Goal: Transaction & Acquisition: Purchase product/service

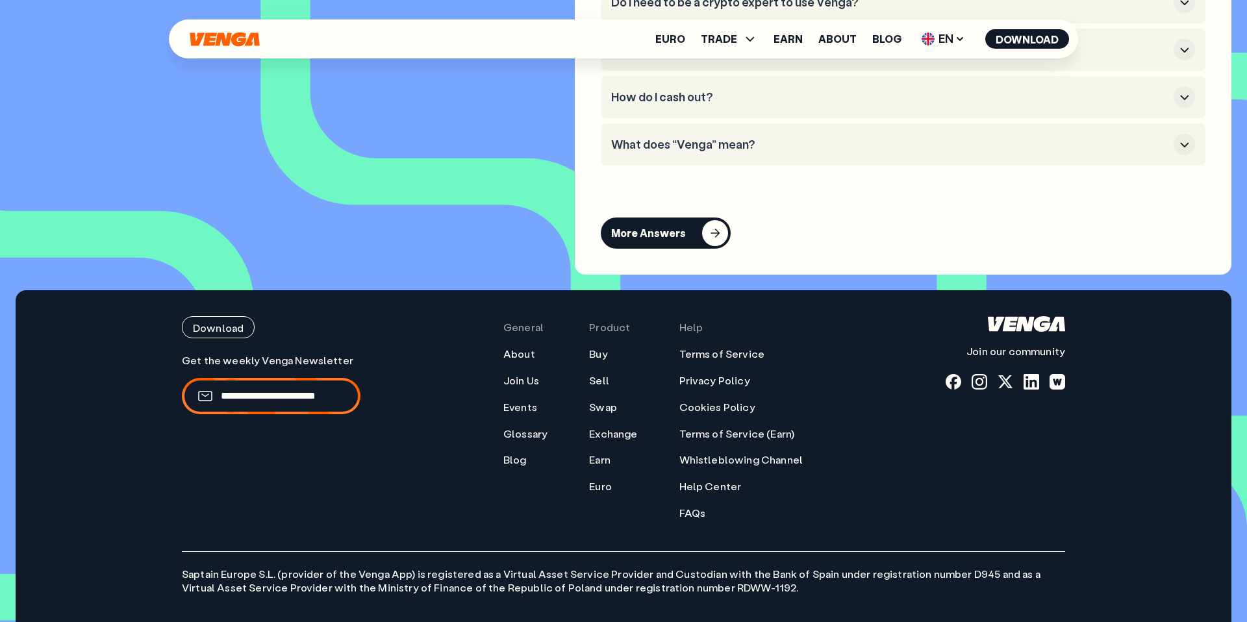
scroll to position [5780, 0]
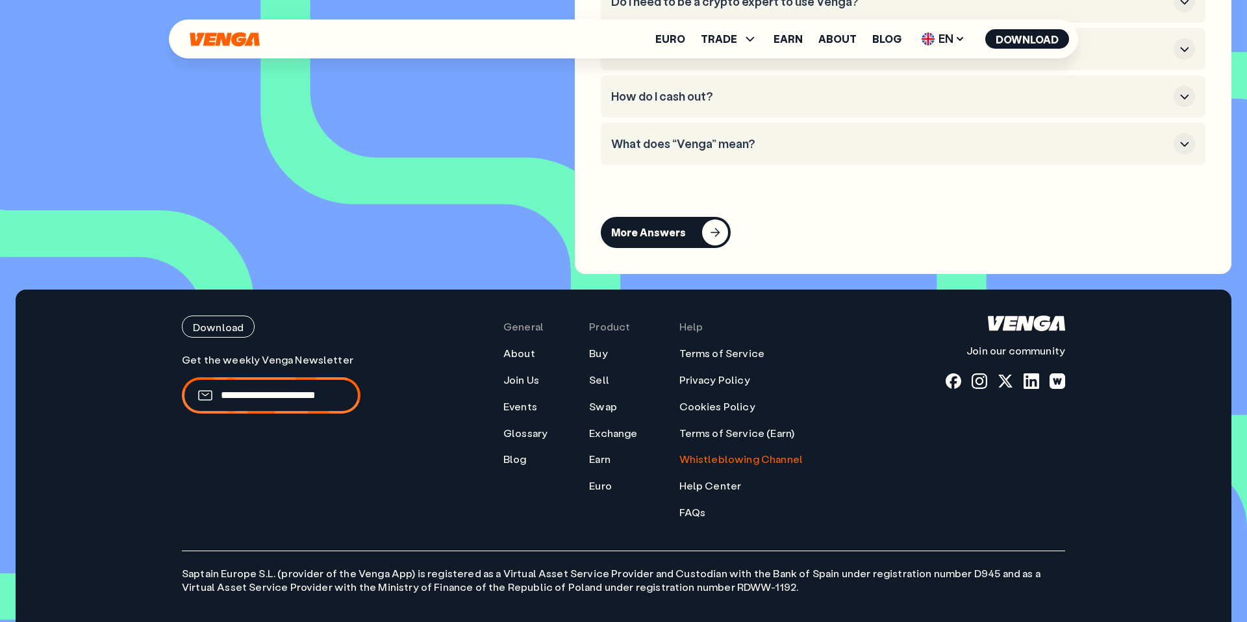
click at [719, 466] on link "Whistleblowing Channel" at bounding box center [741, 460] width 124 height 14
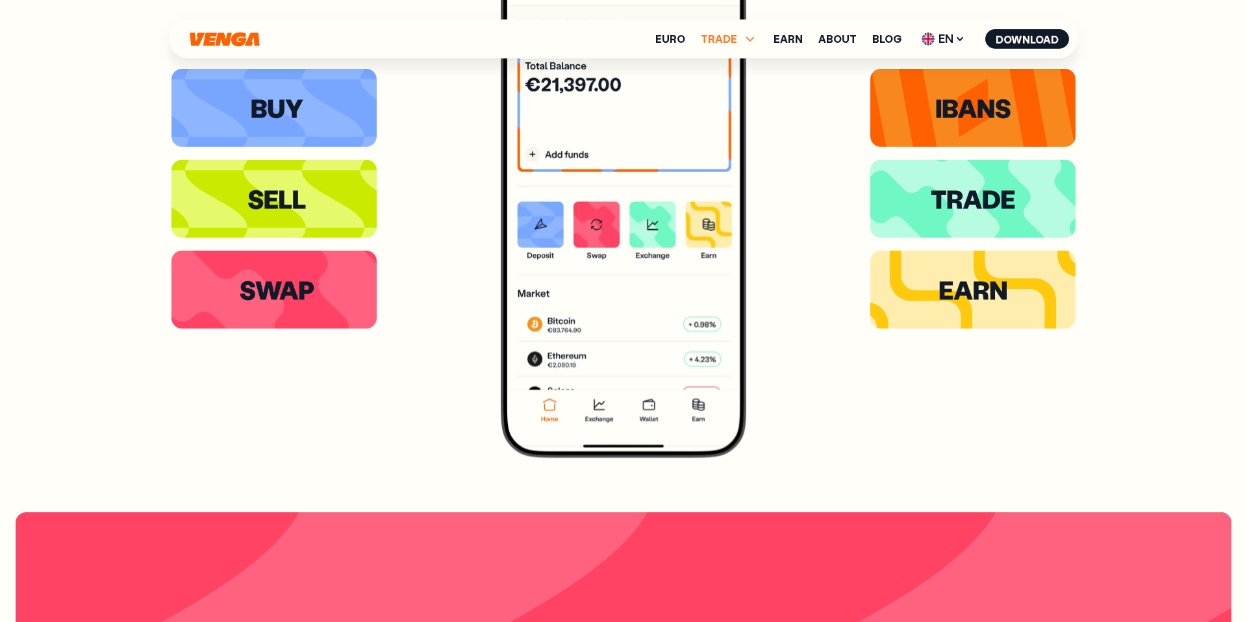
scroll to position [2843, 0]
click at [727, 40] on span "TRADE" at bounding box center [719, 39] width 36 height 10
click at [733, 123] on link "Exchange" at bounding box center [728, 123] width 51 height 14
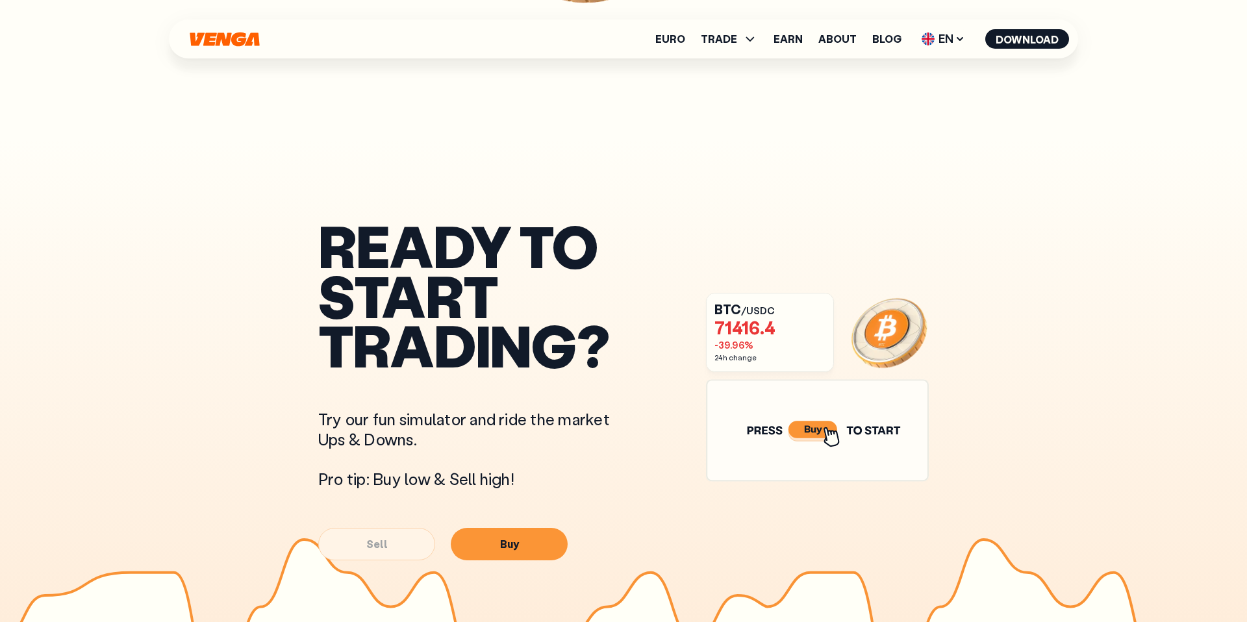
scroll to position [514, 0]
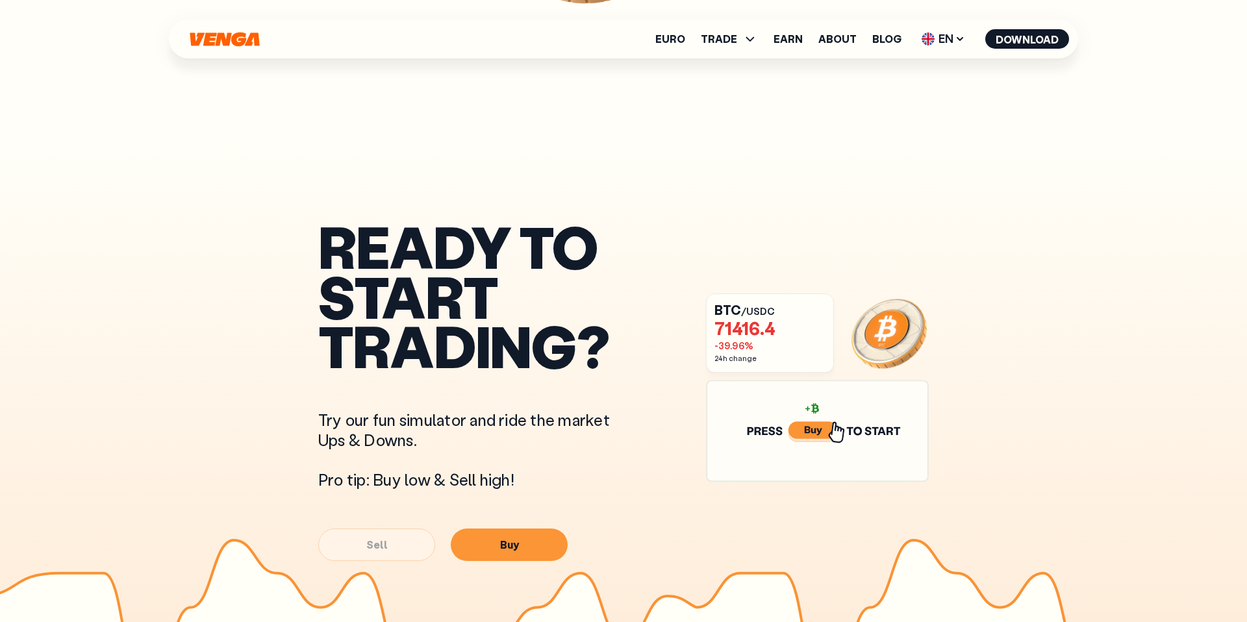
click at [811, 431] on icon at bounding box center [813, 430] width 5 height 5
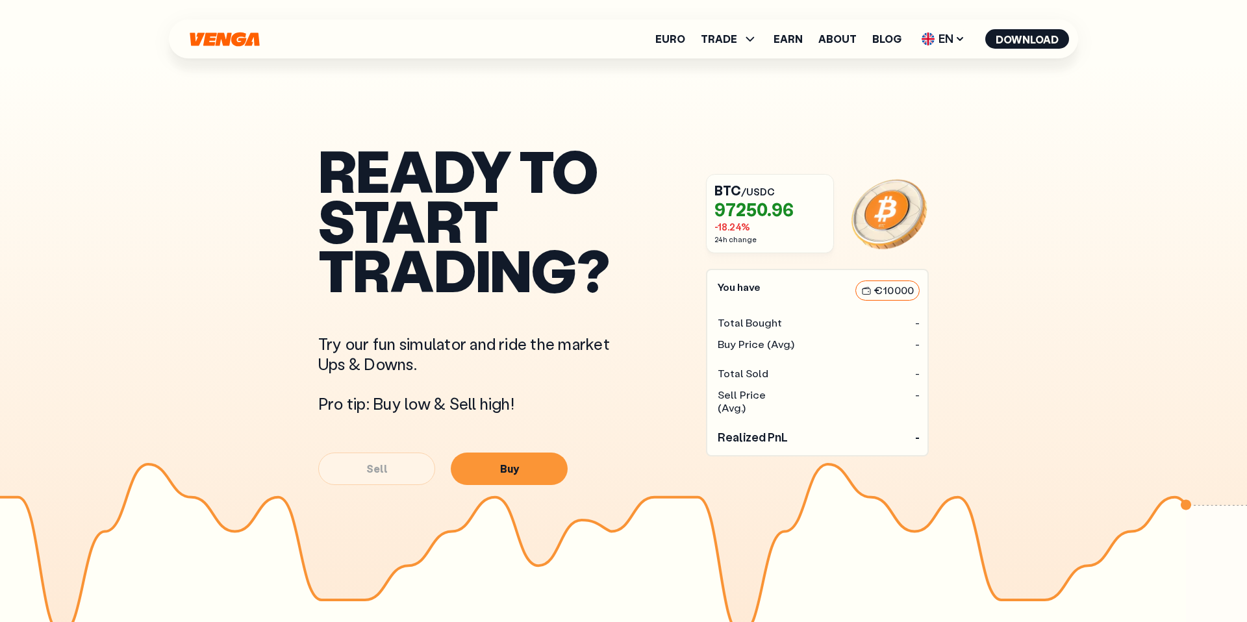
scroll to position [590, 0]
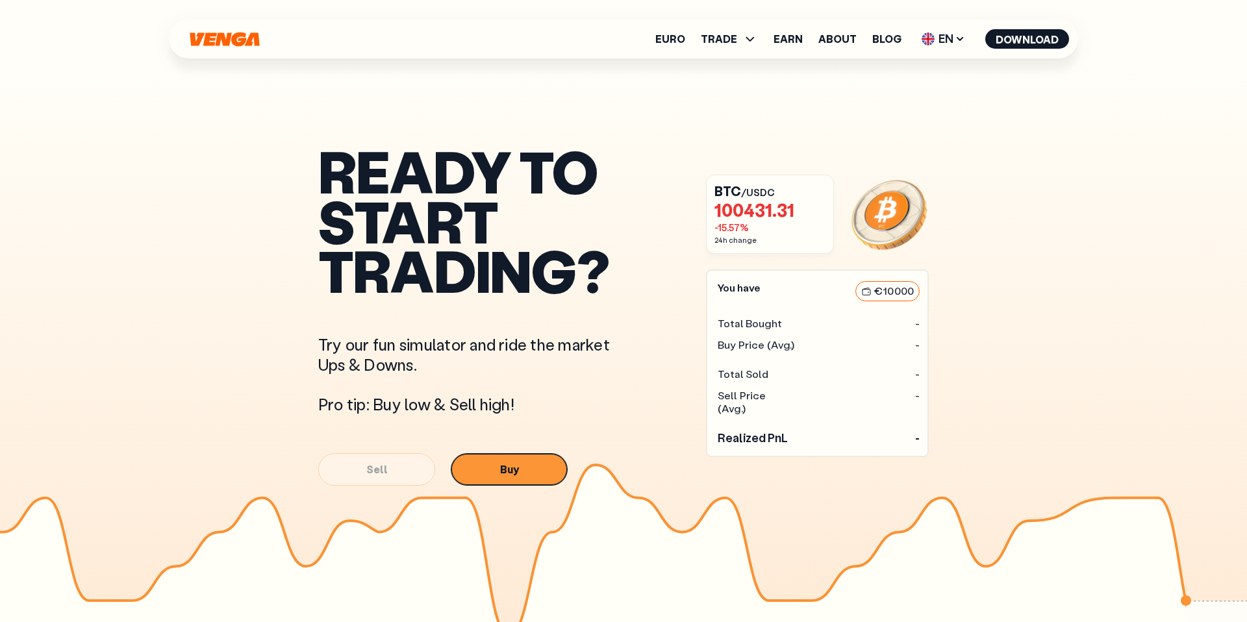
click at [507, 466] on button "Buy" at bounding box center [509, 469] width 117 height 32
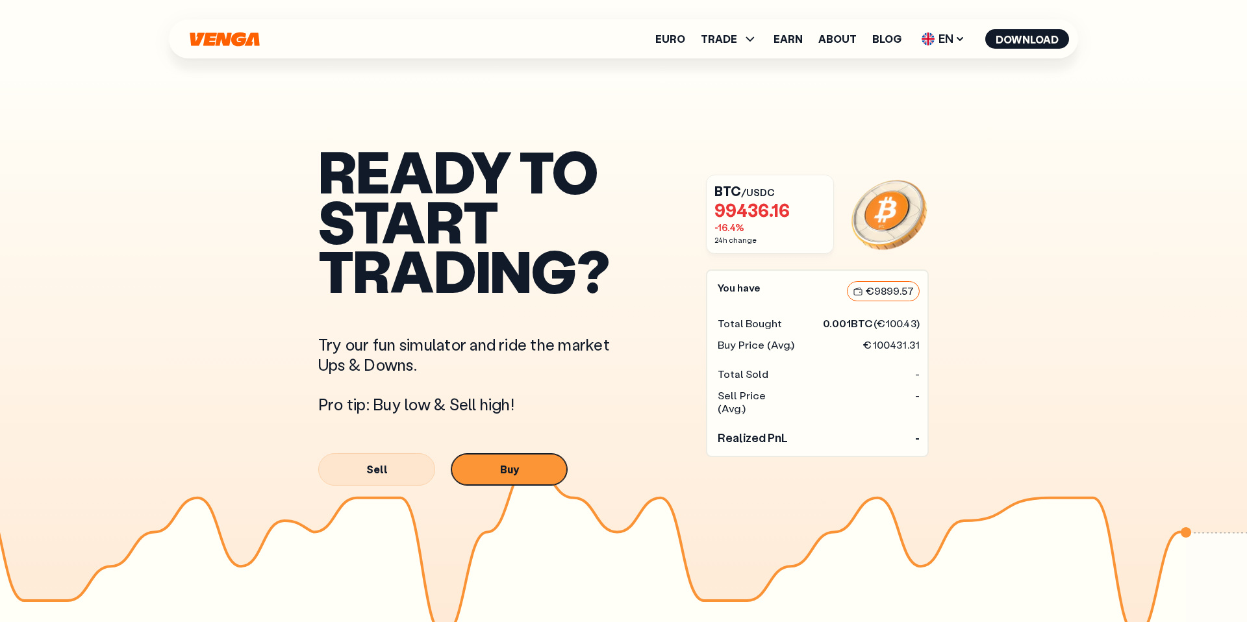
click at [507, 466] on button "Buy" at bounding box center [509, 469] width 117 height 32
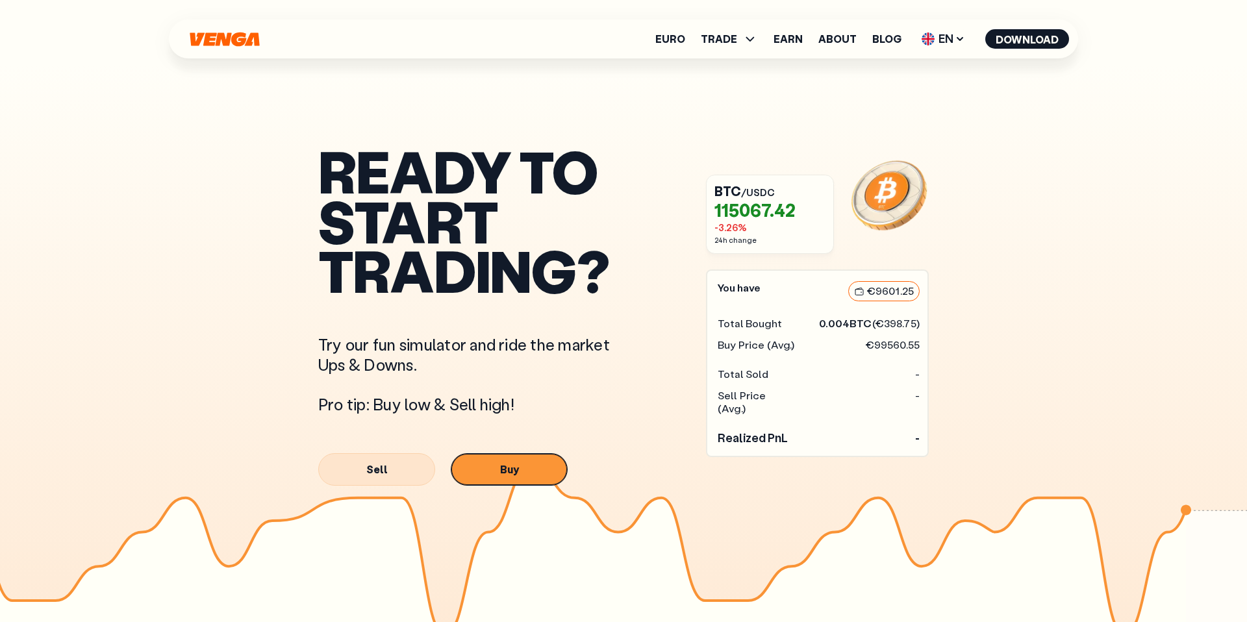
click at [507, 466] on button "Buy" at bounding box center [509, 469] width 117 height 32
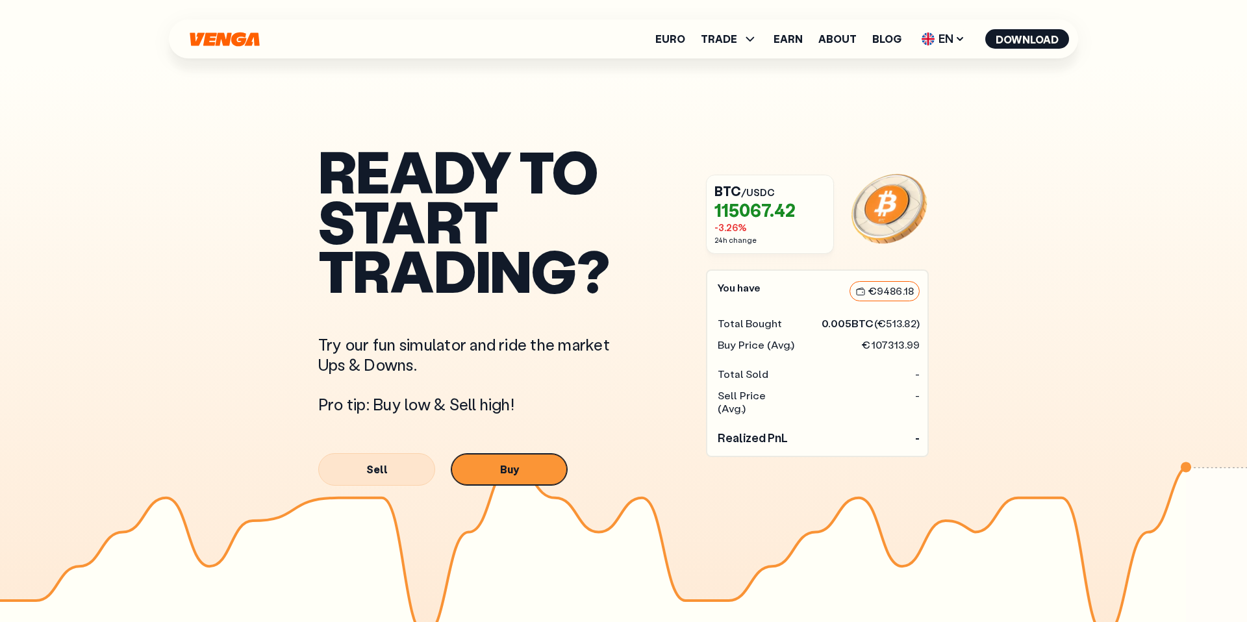
click at [507, 466] on button "Buy" at bounding box center [509, 469] width 117 height 32
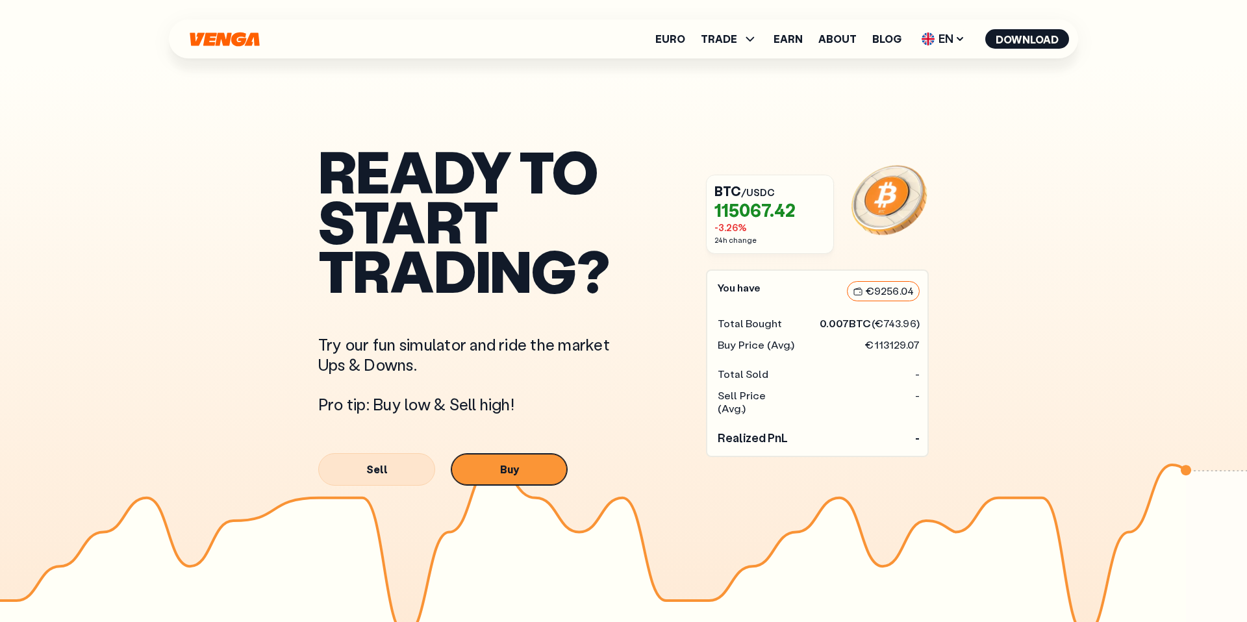
click at [507, 466] on button "Buy" at bounding box center [509, 469] width 117 height 32
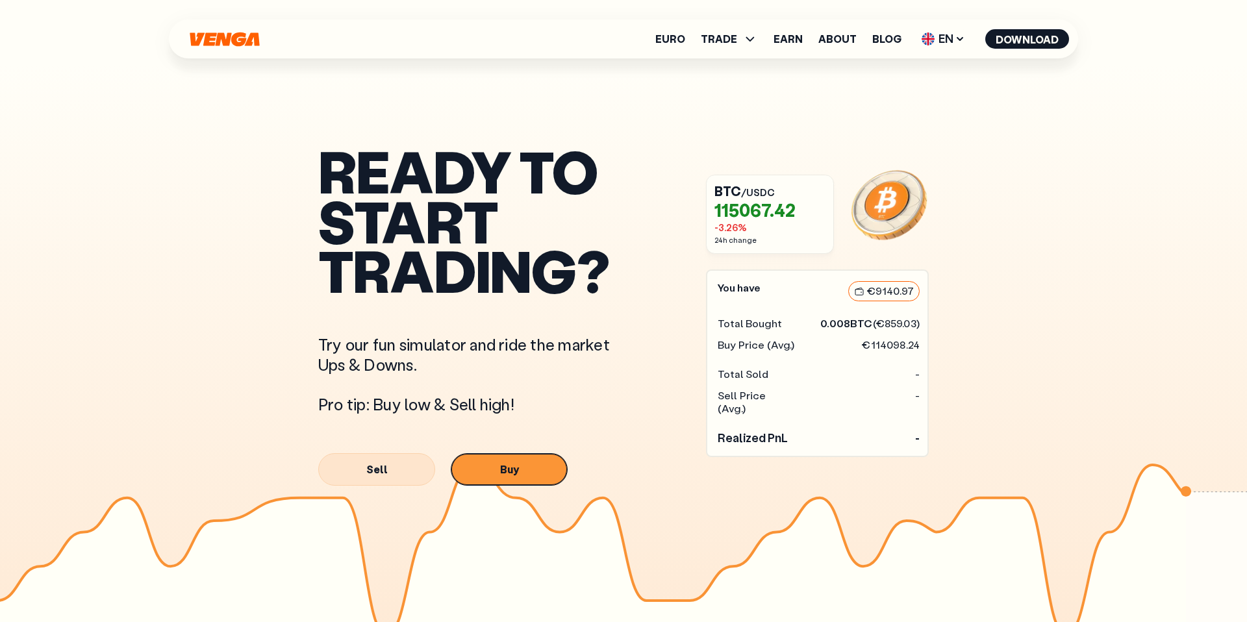
click at [507, 466] on button "Buy" at bounding box center [509, 469] width 117 height 32
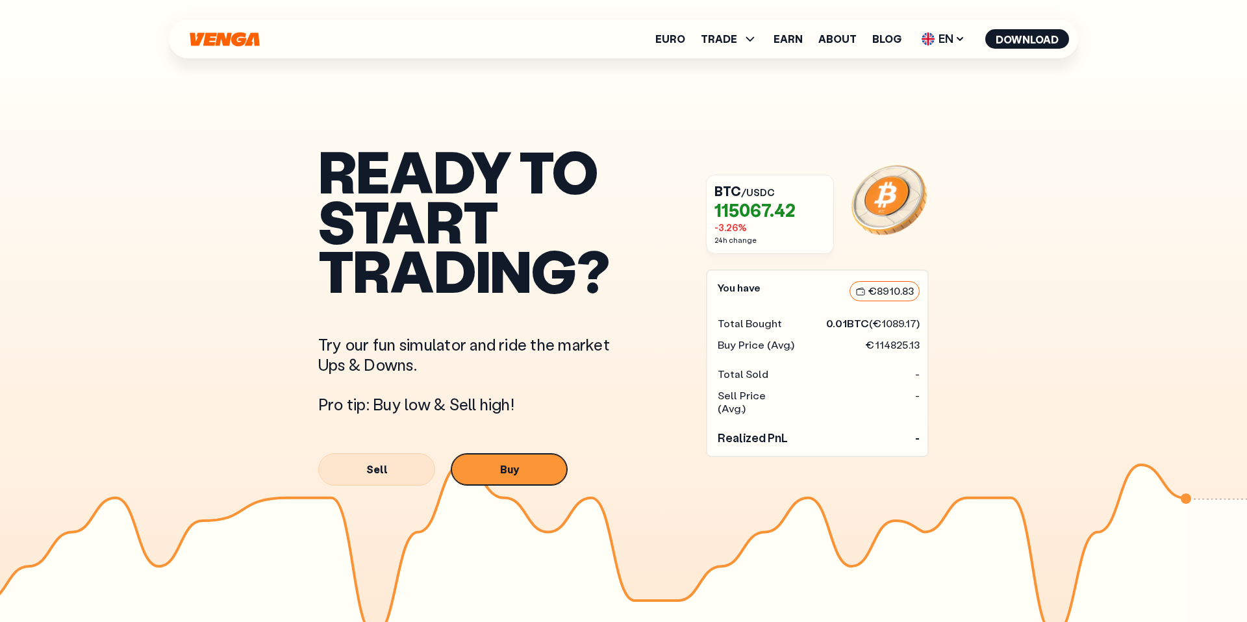
click at [507, 466] on button "Buy" at bounding box center [509, 469] width 117 height 32
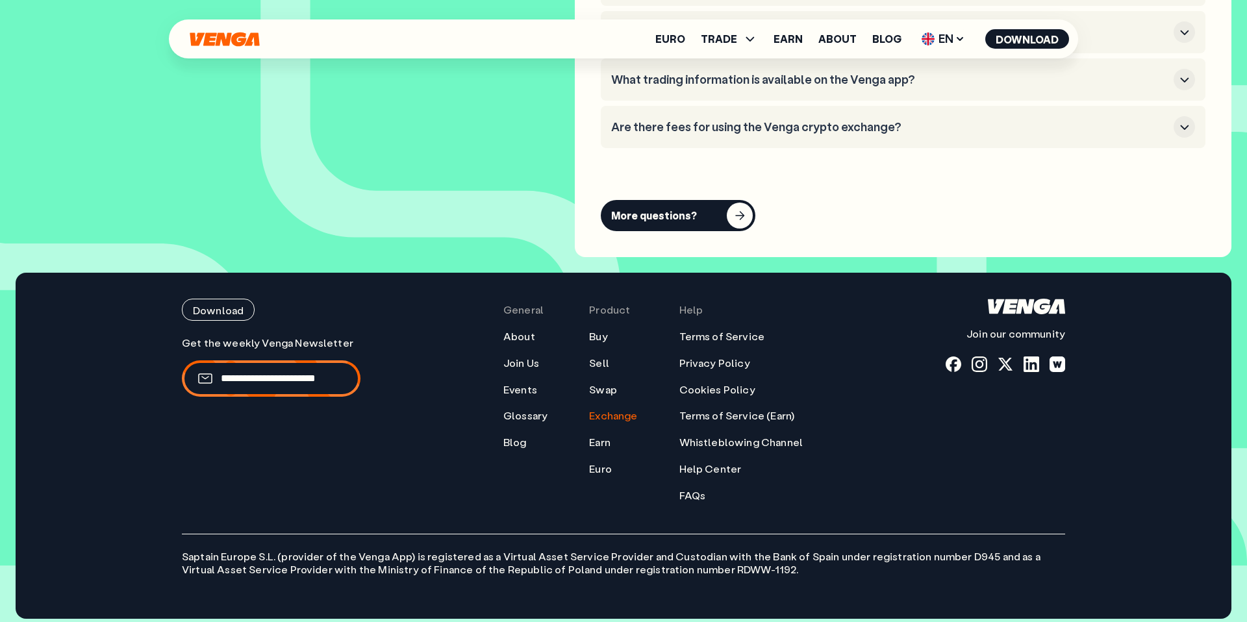
scroll to position [4711, 0]
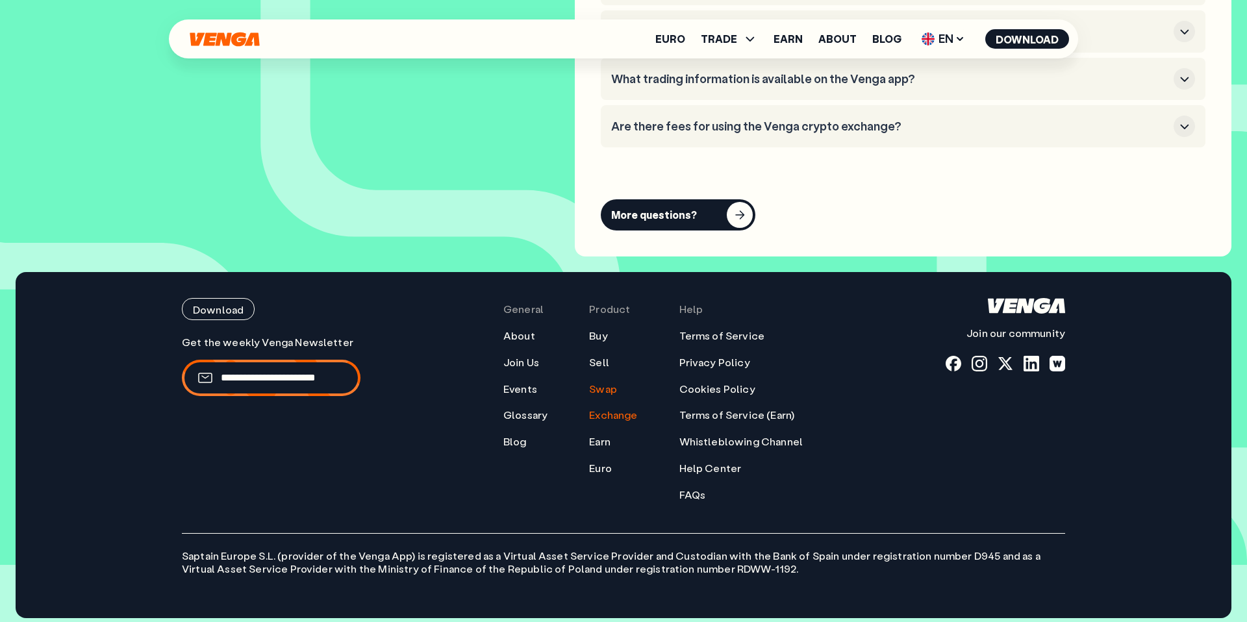
click at [609, 390] on link "Swap" at bounding box center [603, 390] width 28 height 14
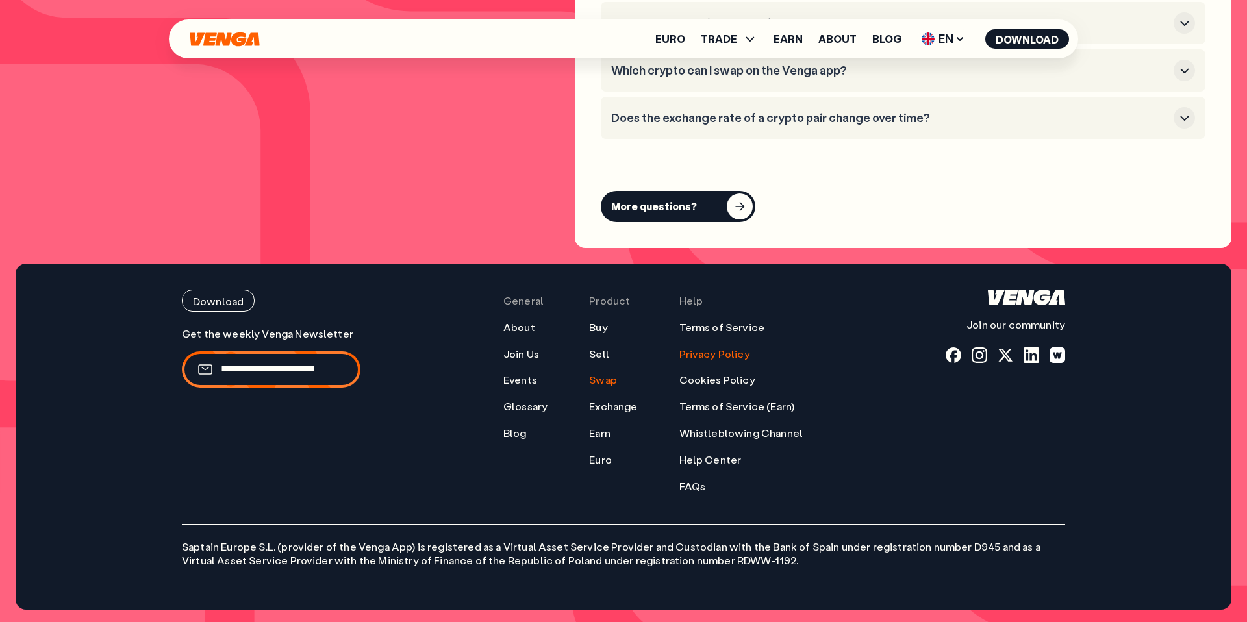
scroll to position [3866, 0]
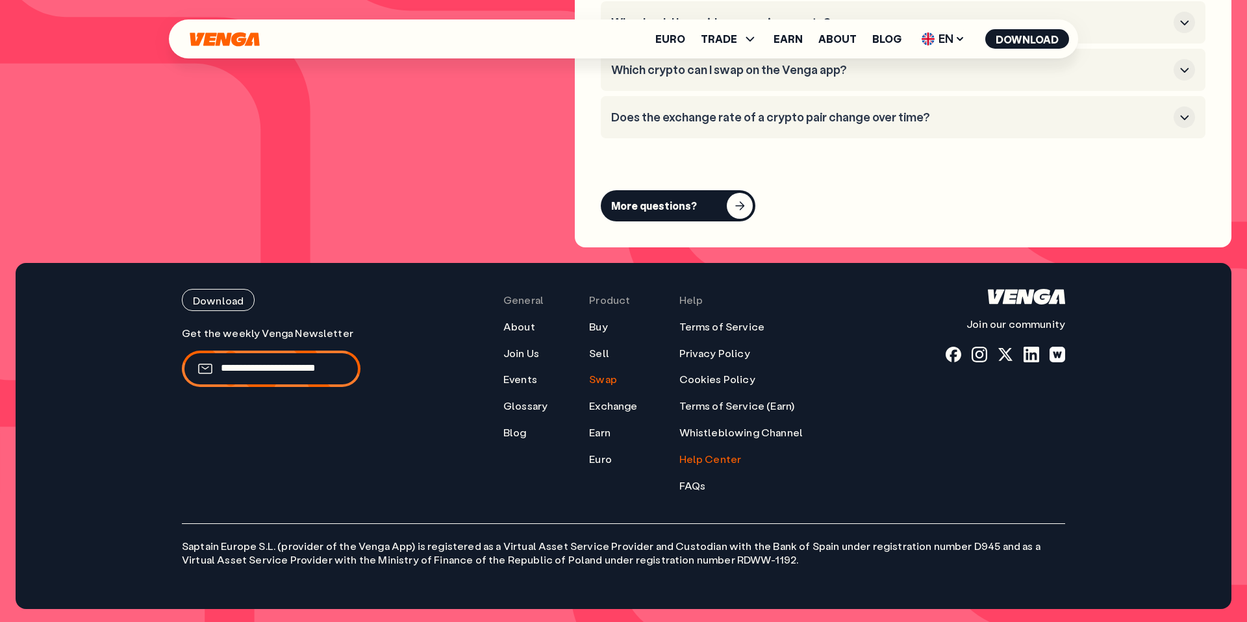
click at [709, 459] on link "Help Center" at bounding box center [710, 460] width 62 height 14
